Goal: Task Accomplishment & Management: Use online tool/utility

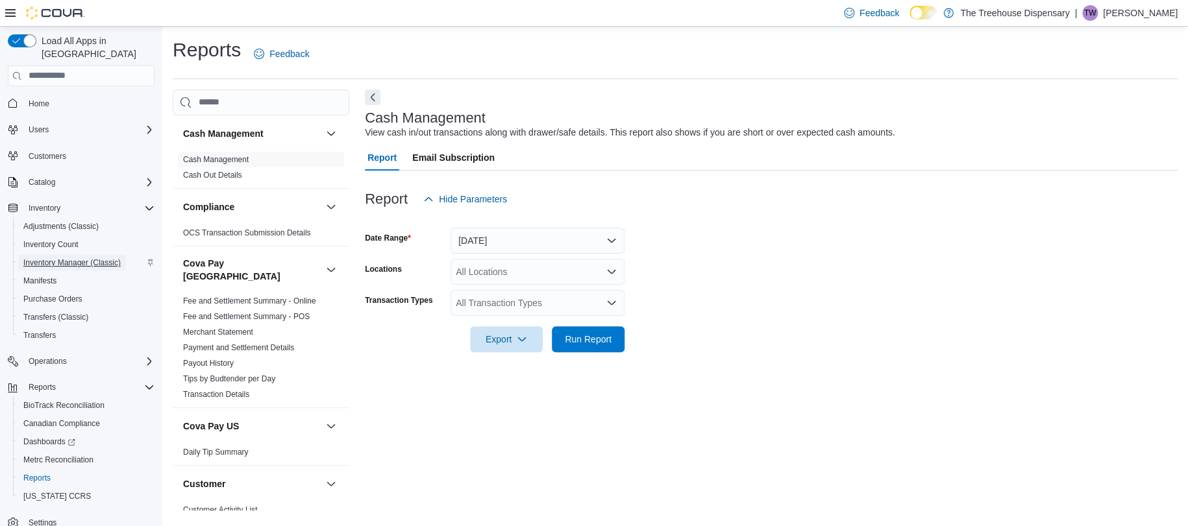
click at [44, 258] on span "Inventory Manager (Classic)" at bounding box center [71, 263] width 97 height 10
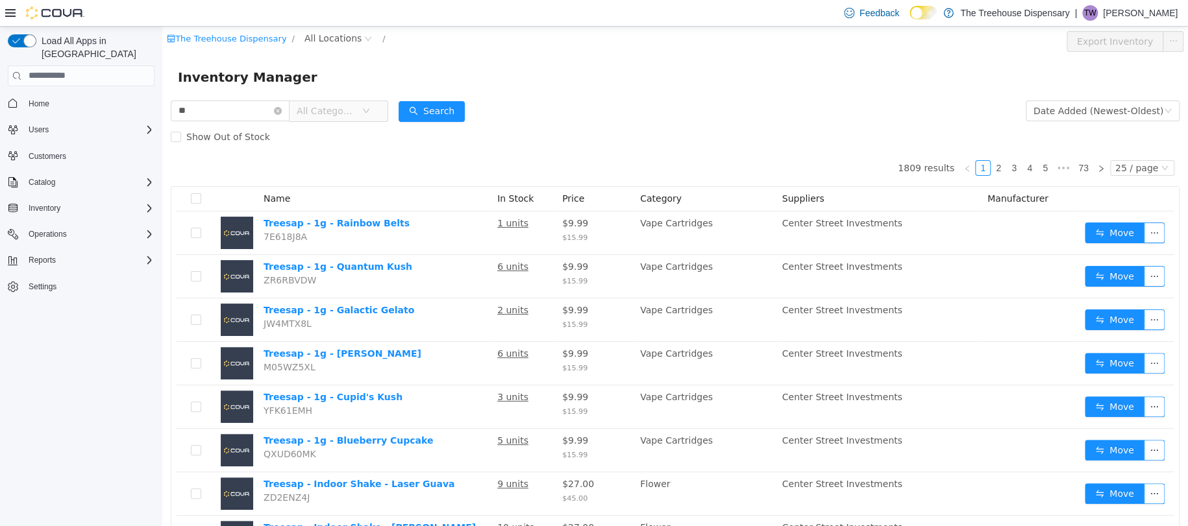
type input "*"
type input "**********"
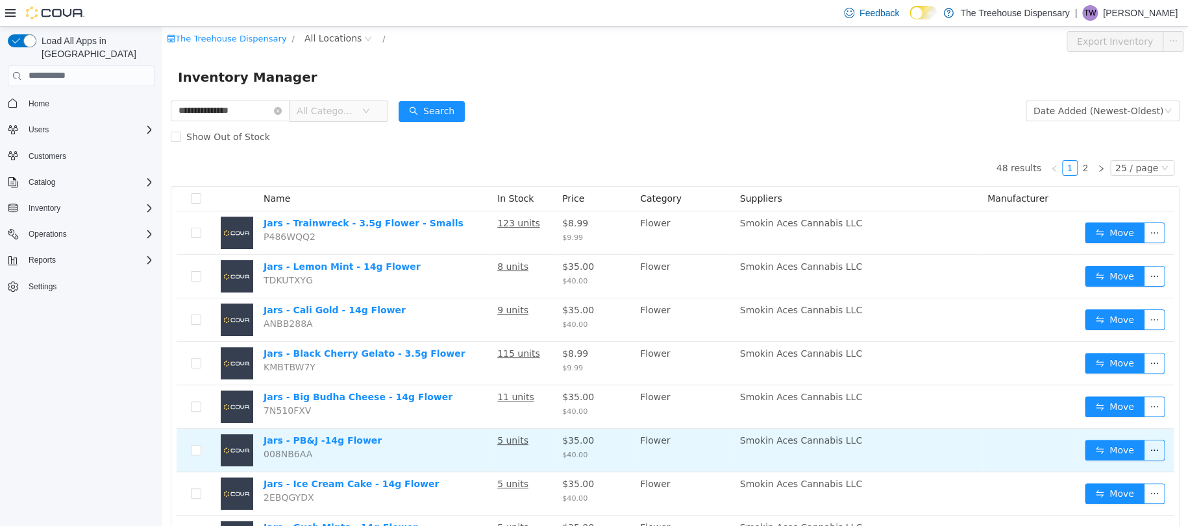
scroll to position [173, 0]
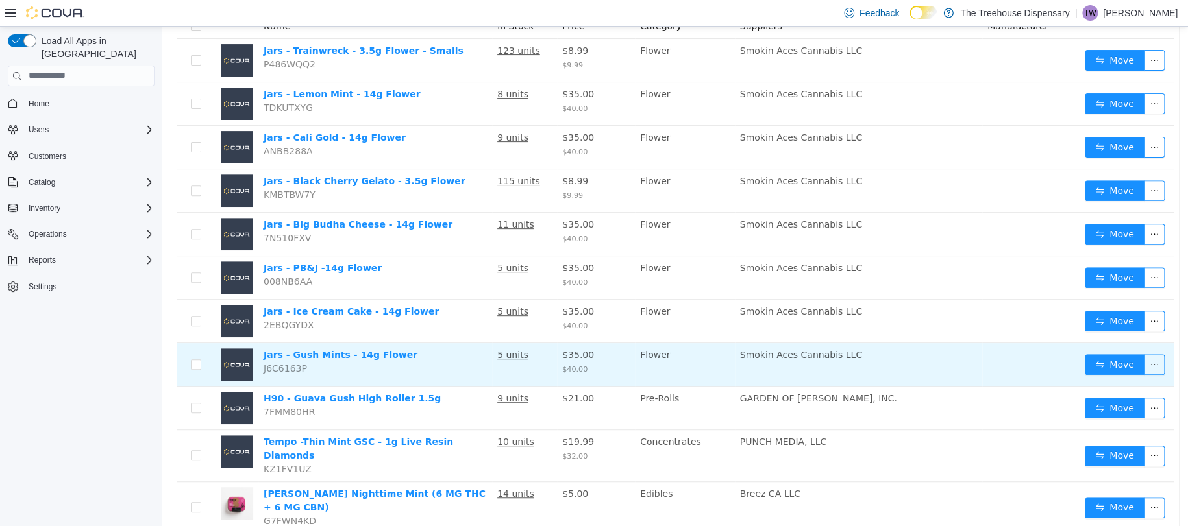
click at [190, 364] on td at bounding box center [196, 364] width 39 height 43
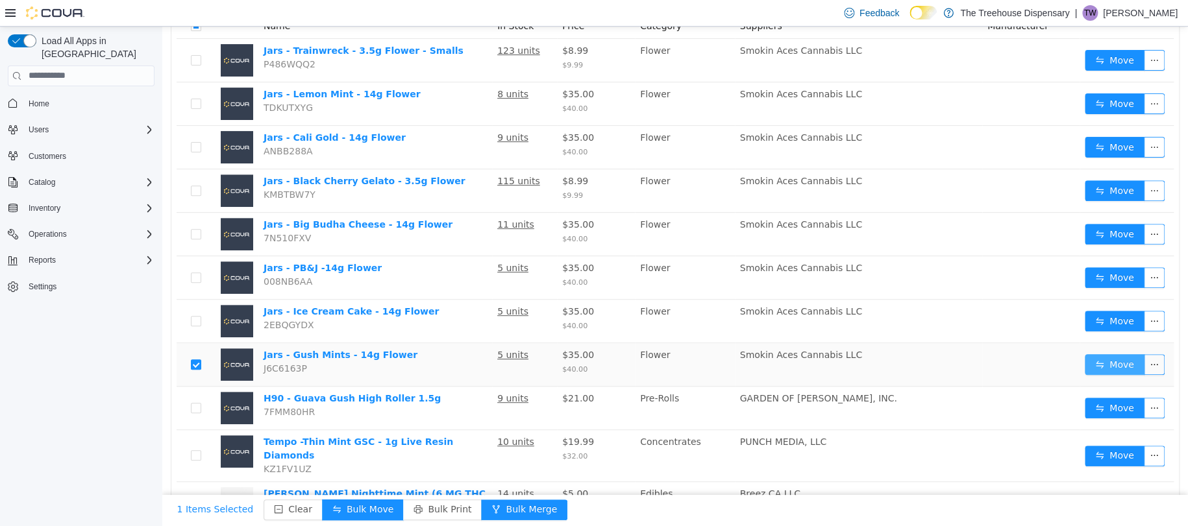
click at [1085, 358] on button "Move" at bounding box center [1115, 364] width 60 height 21
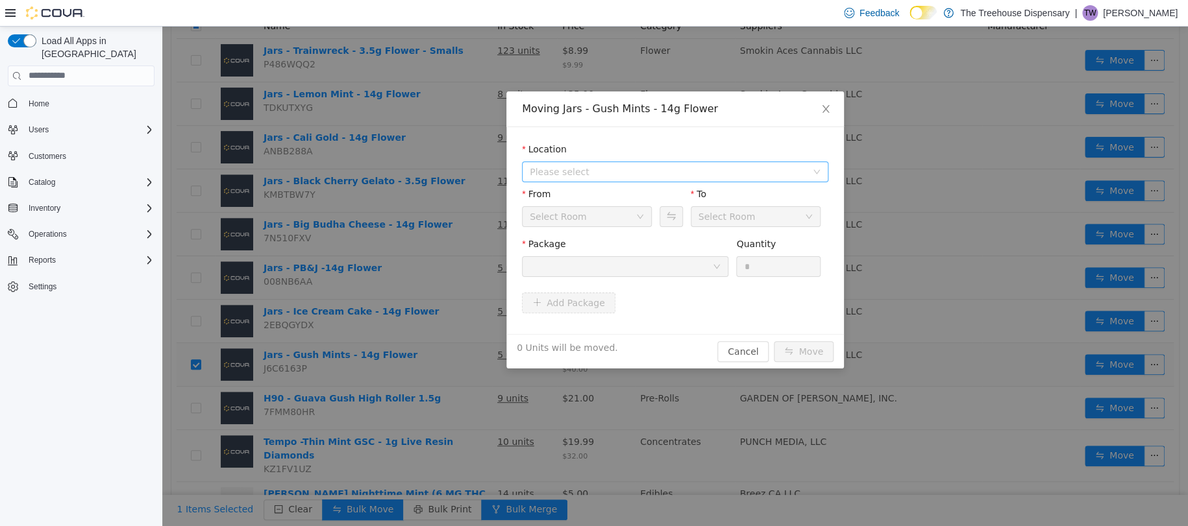
click at [660, 170] on span "Please select" at bounding box center [668, 171] width 276 height 13
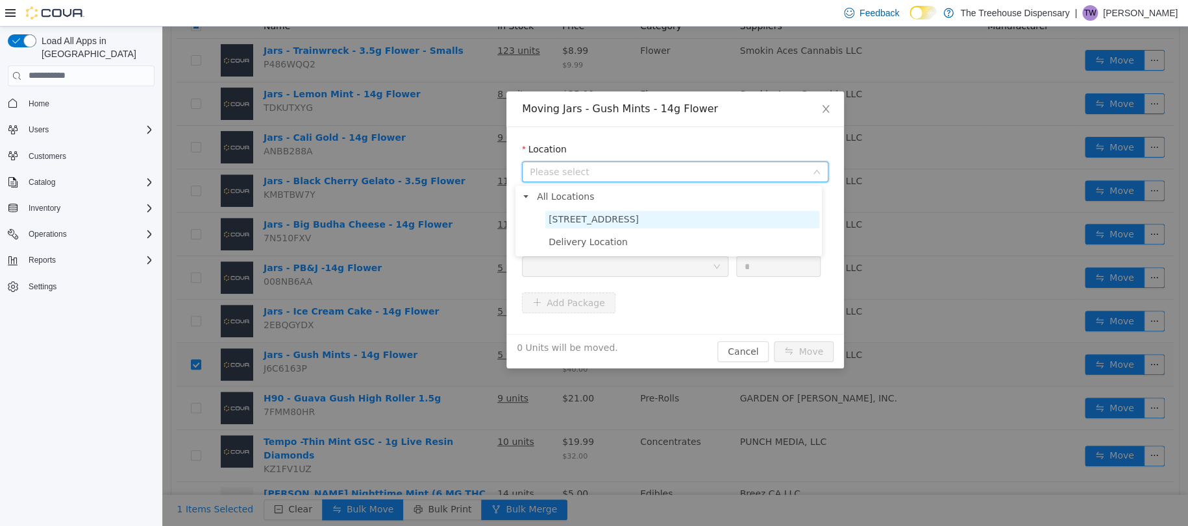
click at [611, 221] on span "[STREET_ADDRESS]" at bounding box center [593, 219] width 90 height 10
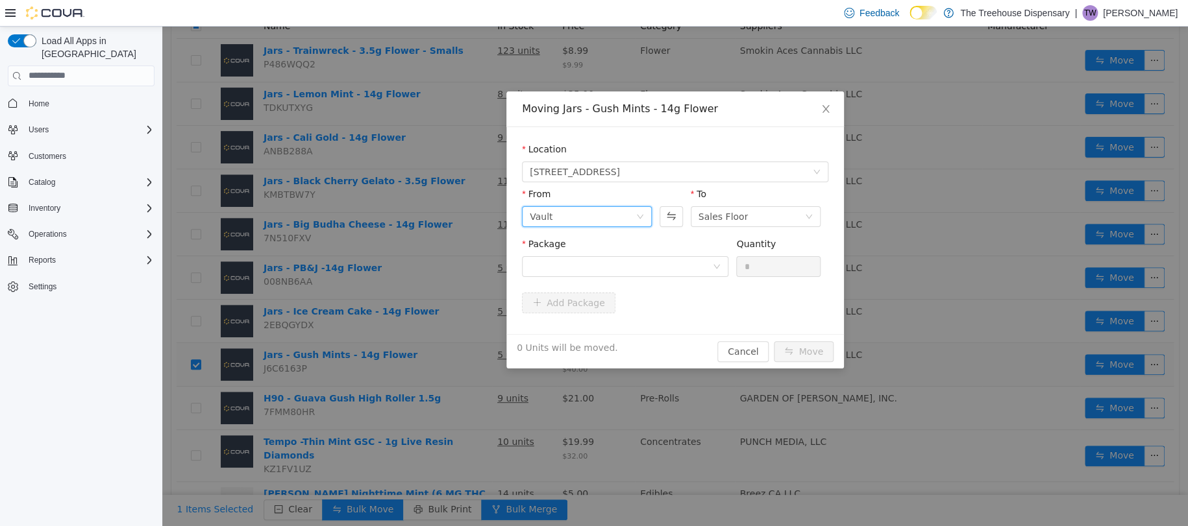
click at [627, 217] on div "Vault" at bounding box center [583, 215] width 106 height 19
click at [558, 258] on li "Sales Floor" at bounding box center [580, 263] width 130 height 21
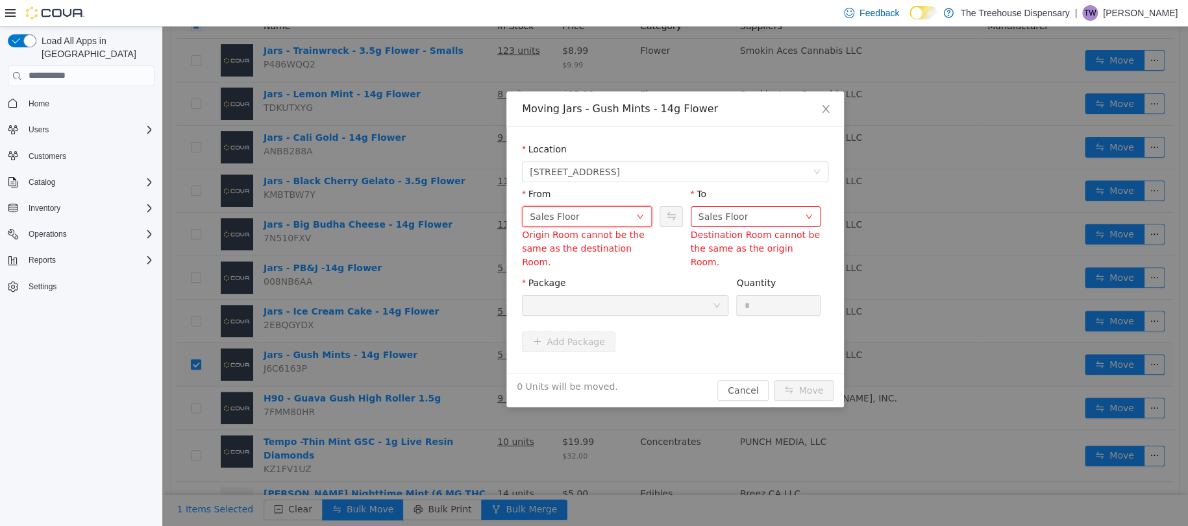
click at [636, 217] on icon "icon: down" at bounding box center [640, 216] width 8 height 8
click at [537, 277] on li "Vault" at bounding box center [580, 284] width 130 height 21
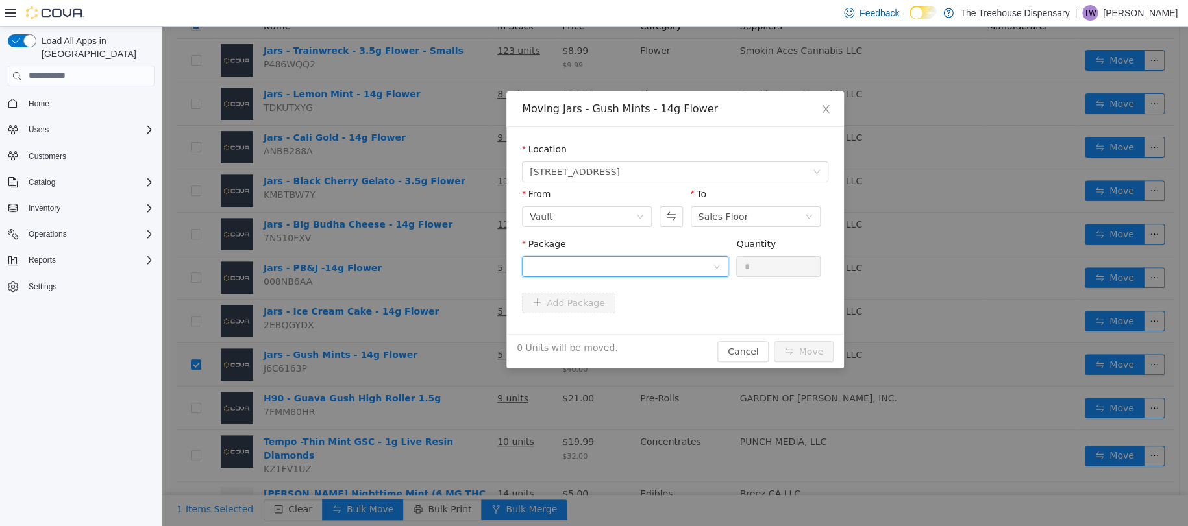
click at [714, 258] on div at bounding box center [625, 266] width 206 height 21
click at [588, 310] on strong "1A406030001D395000003964" at bounding box center [600, 313] width 154 height 10
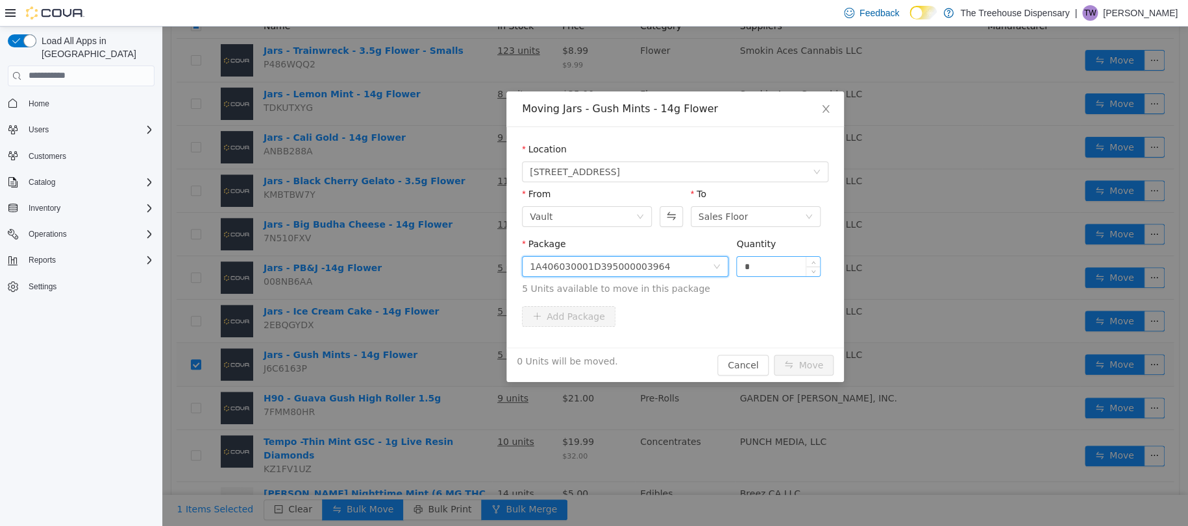
click at [750, 267] on input "*" at bounding box center [778, 265] width 83 height 19
type input "*"
click at [792, 362] on button "Move" at bounding box center [804, 364] width 60 height 21
